Goal: Task Accomplishment & Management: Manage account settings

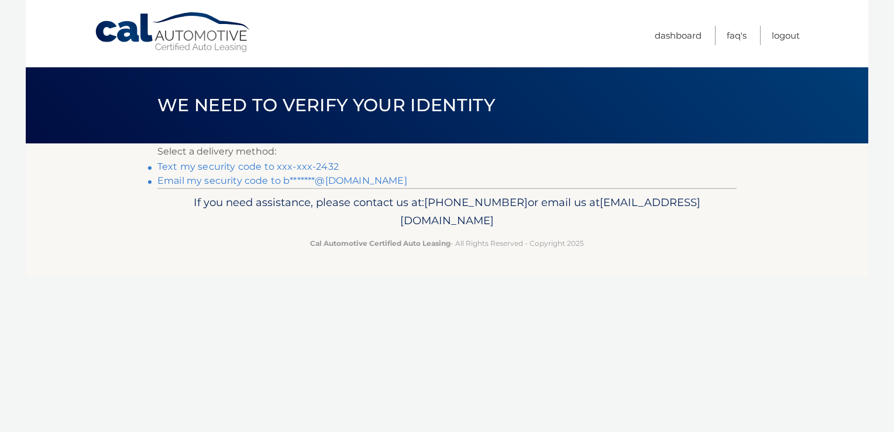
click at [303, 161] on link "Text my security code to xxx-xxx-2432" at bounding box center [247, 166] width 181 height 11
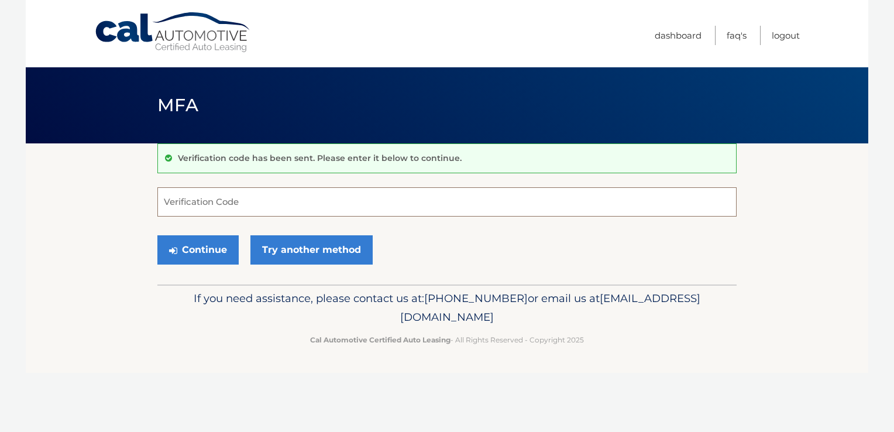
click at [251, 203] on input "Verification Code" at bounding box center [446, 201] width 579 height 29
type input "331741"
click at [193, 252] on button "Continue" at bounding box center [197, 249] width 81 height 29
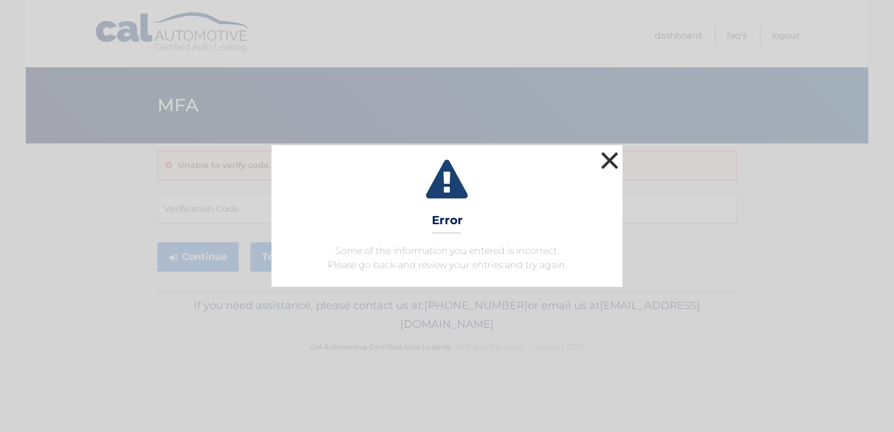
click at [612, 157] on button "×" at bounding box center [609, 160] width 23 height 23
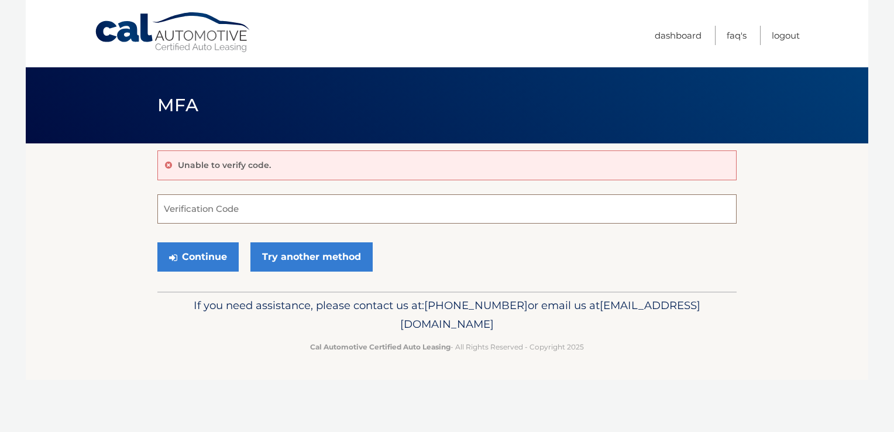
click at [315, 208] on input "Verification Code" at bounding box center [446, 208] width 579 height 29
type input "1"
type input "331741"
click at [190, 250] on button "Continue" at bounding box center [197, 256] width 81 height 29
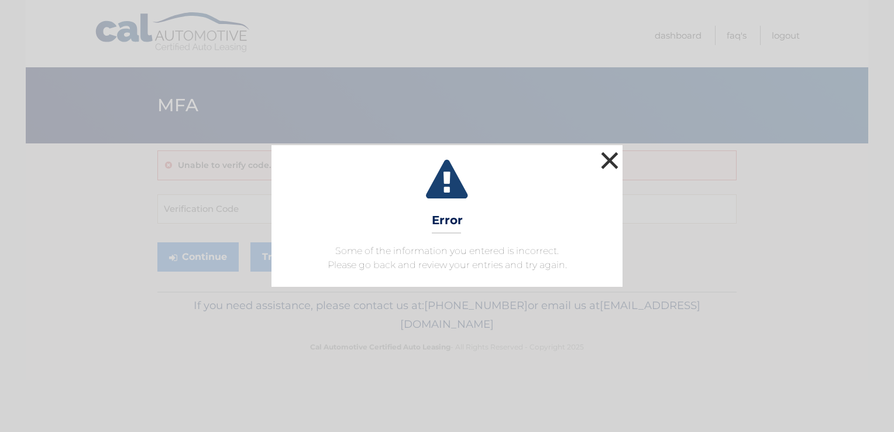
click at [609, 162] on button "×" at bounding box center [609, 160] width 23 height 23
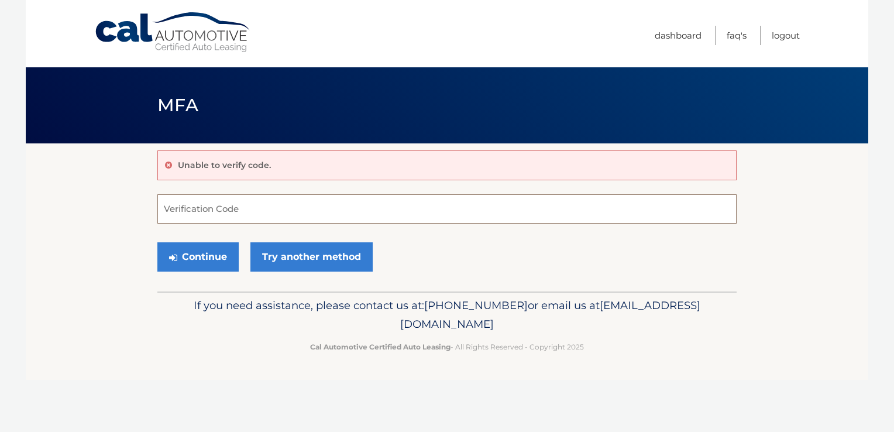
click at [399, 221] on input "Verification Code" at bounding box center [446, 208] width 579 height 29
type input "331741"
click at [210, 261] on button "Continue" at bounding box center [197, 256] width 81 height 29
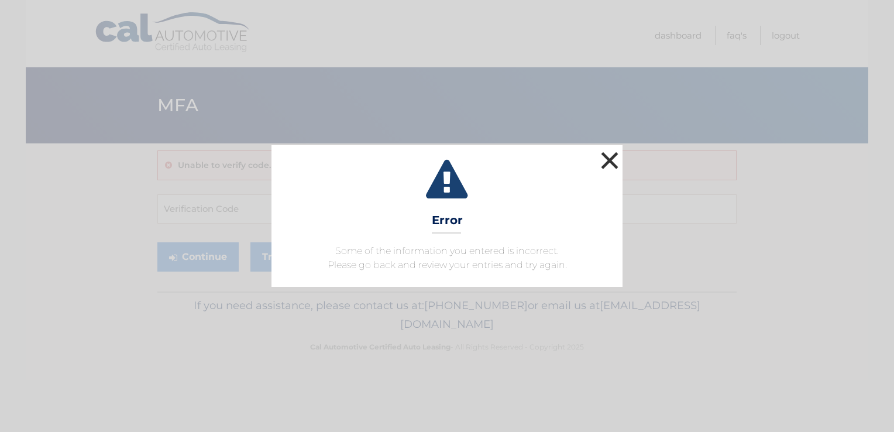
click at [613, 156] on button "×" at bounding box center [609, 160] width 23 height 23
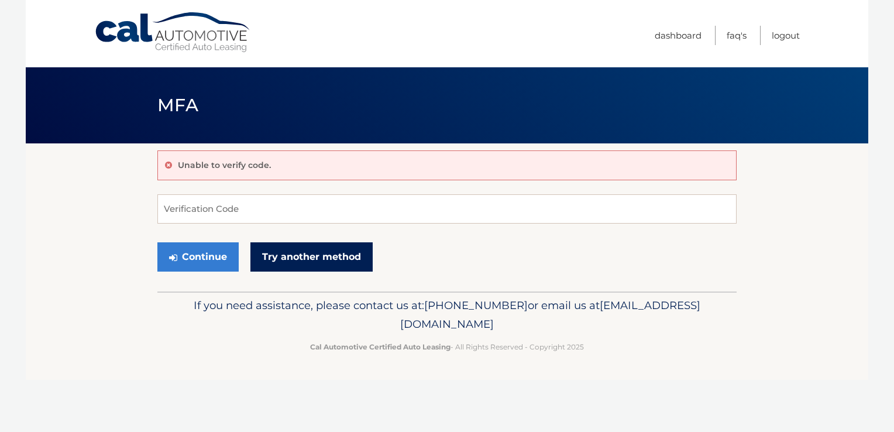
click at [342, 259] on link "Try another method" at bounding box center [312, 256] width 122 height 29
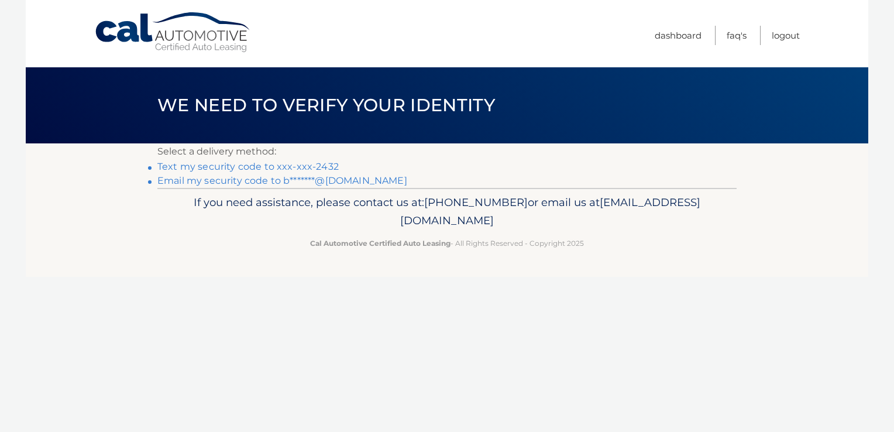
click at [263, 164] on link "Text my security code to xxx-xxx-2432" at bounding box center [247, 166] width 181 height 11
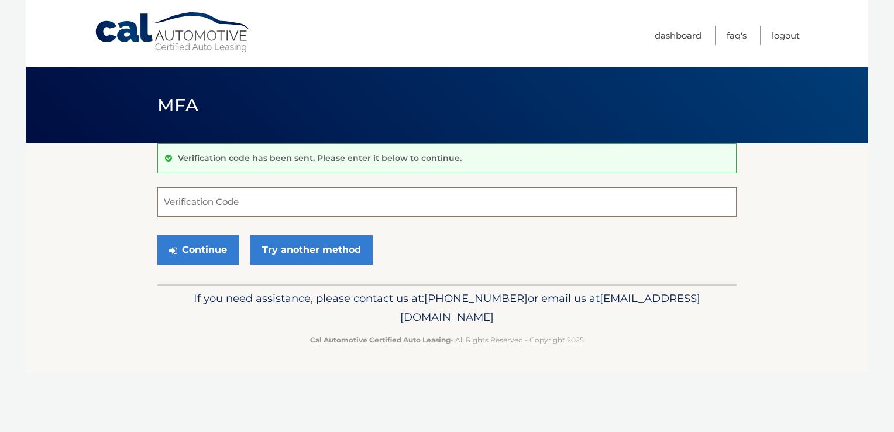
click at [166, 199] on input "Verification Code" at bounding box center [446, 201] width 579 height 29
type input "502362"
click at [176, 252] on icon "submit" at bounding box center [173, 250] width 8 height 9
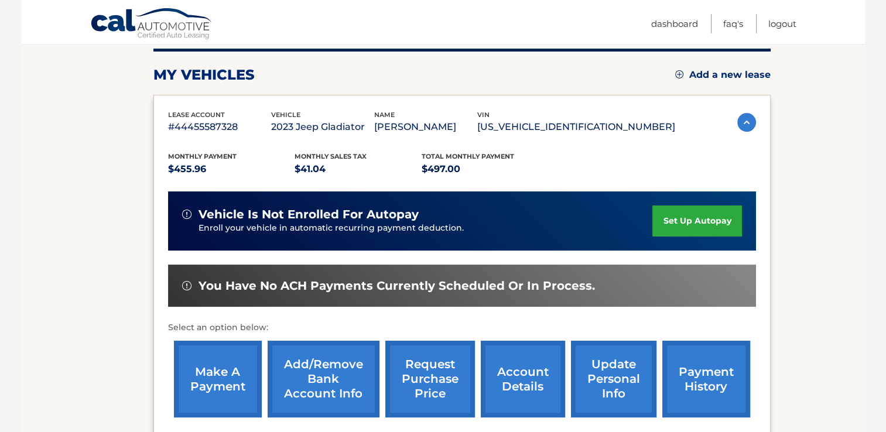
scroll to position [176, 0]
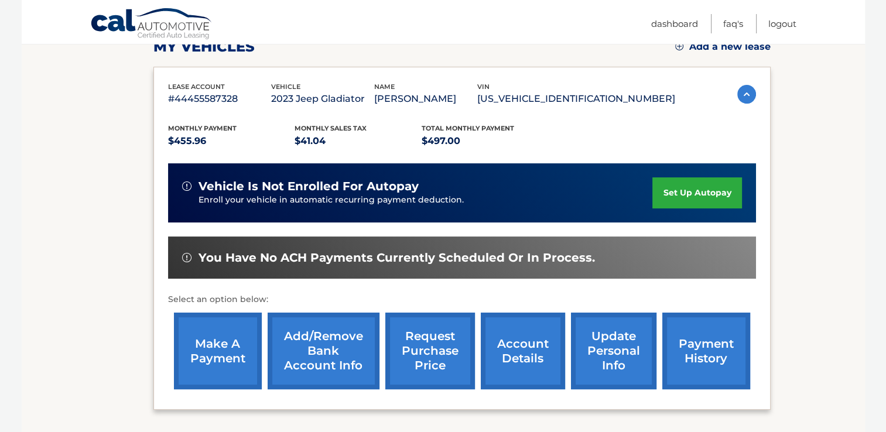
click at [716, 343] on link "payment history" at bounding box center [706, 351] width 88 height 77
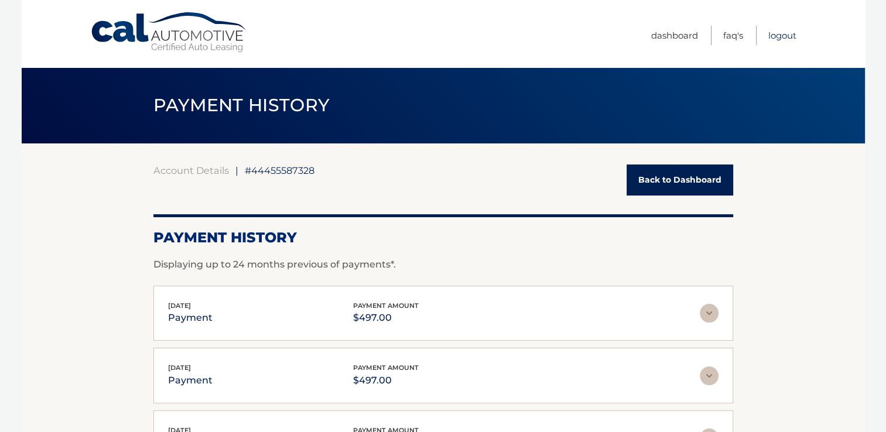
click at [788, 39] on link "Logout" at bounding box center [782, 35] width 28 height 19
